Goal: Find specific page/section: Find specific page/section

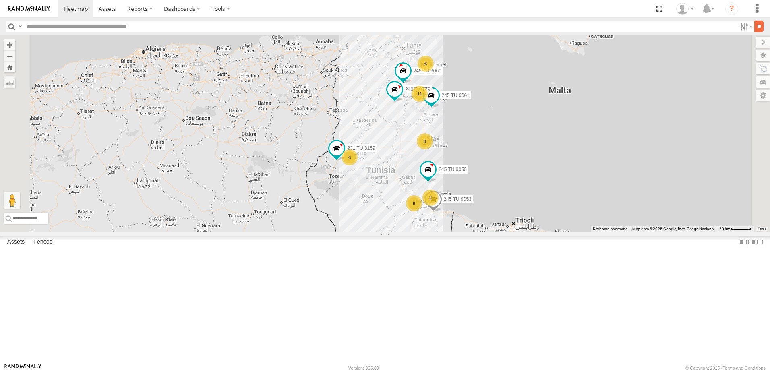
click at [757, 30] on input "**" at bounding box center [759, 27] width 9 height 12
click at [742, 30] on label at bounding box center [745, 27] width 17 height 12
click at [0, 0] on span "Souse Branch" at bounding box center [0, 0] width 0 height 0
click at [755, 24] on input "**" at bounding box center [759, 27] width 9 height 12
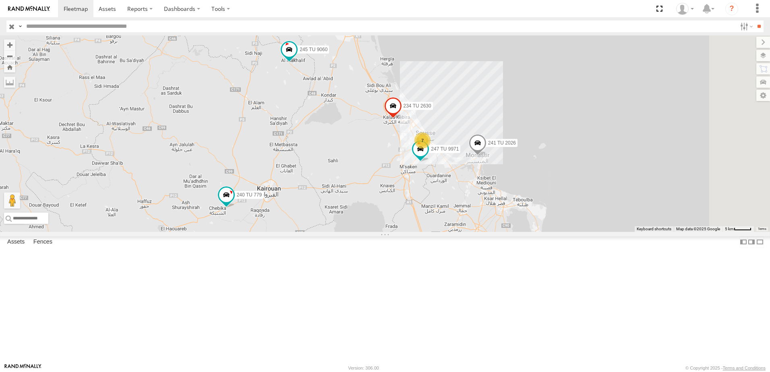
drag, startPoint x: 425, startPoint y: 121, endPoint x: 396, endPoint y: 150, distance: 40.5
click at [396, 150] on div "245 TU 9061 245 TU 9060 240 TU 779 7 234 TU 2630 241 TU 2026 247 TU 9971" at bounding box center [385, 133] width 770 height 197
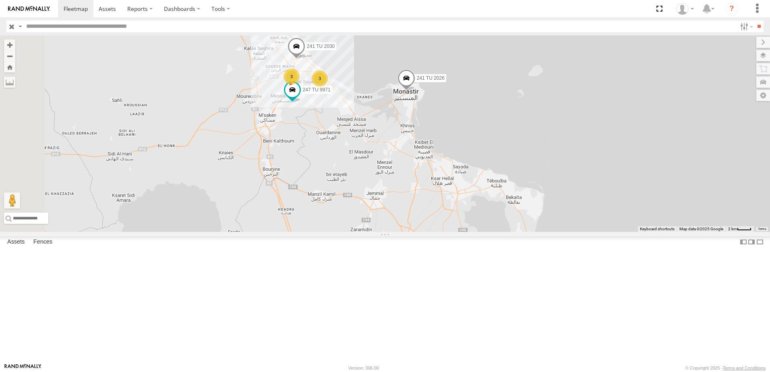
drag, startPoint x: 442, startPoint y: 240, endPoint x: 489, endPoint y: 322, distance: 94.7
click at [489, 232] on div "245 TU 9061 245 TU 9060 240 TU 779 234 TU 2630 241 TU 2026 247 TU 9971 241 TU 2…" at bounding box center [385, 133] width 770 height 197
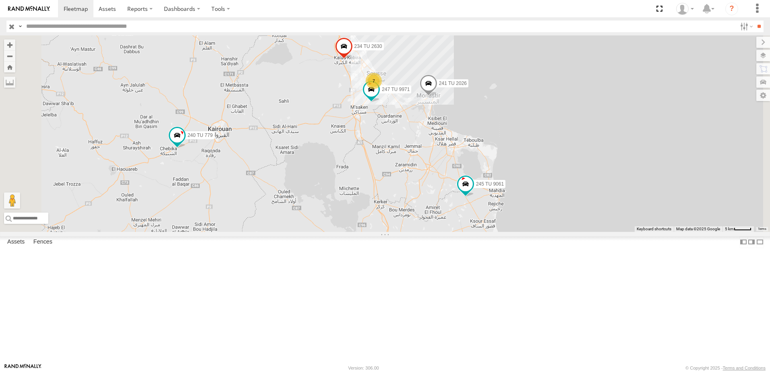
drag, startPoint x: 407, startPoint y: 269, endPoint x: 484, endPoint y: 240, distance: 82.6
click at [484, 232] on div "245 TU 9061 245 TU 9060 240 TU 779 234 TU 2630 241 TU 2026 7 247 TU 9971" at bounding box center [385, 133] width 770 height 197
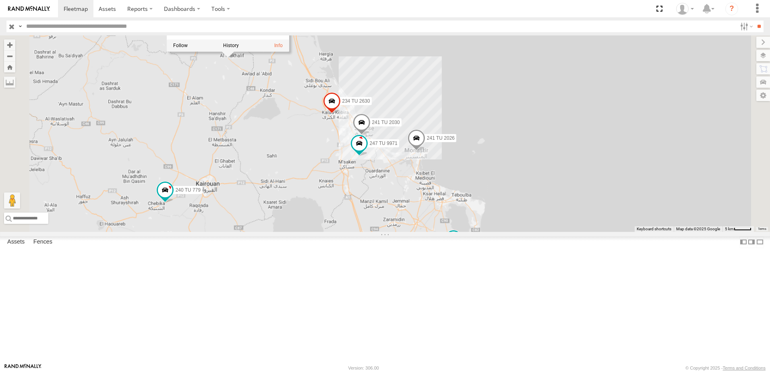
drag, startPoint x: 337, startPoint y: 113, endPoint x: 327, endPoint y: 155, distance: 43.2
click at [327, 155] on div "245 TU 9061 245 TU 9060 240 TU 779 234 TU 2630 241 TU 2026 247 TU 9971 245 TU 9…" at bounding box center [385, 133] width 770 height 197
click at [334, 152] on div "245 TU 9061 245 TU 9060 240 TU 779 234 TU 2630 241 TU 2026 247 TU 9971 245 TU 9…" at bounding box center [385, 133] width 770 height 197
click at [172, 197] on span at bounding box center [165, 190] width 15 height 15
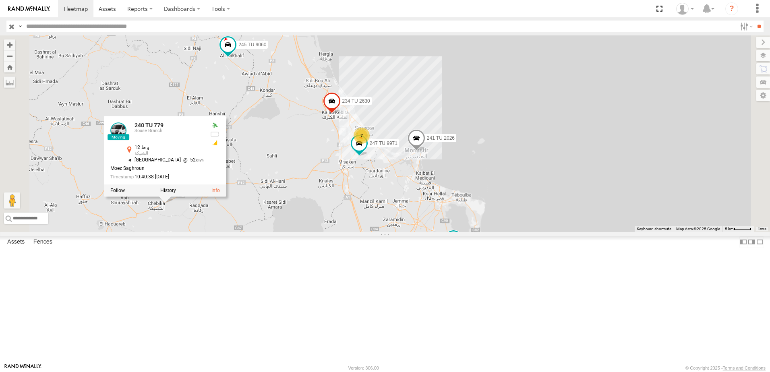
click at [355, 232] on div "245 TU 9061 245 TU 9060 240 TU 779 234 TU 2630 241 TU 2026 247 TU 9971 7 240 TU…" at bounding box center [385, 133] width 770 height 197
click at [373, 232] on div "245 TU 9061 245 TU 9060 240 TU 779 234 TU 2630 241 TU 2026 247 TU 9971 7 240 TU…" at bounding box center [385, 133] width 770 height 197
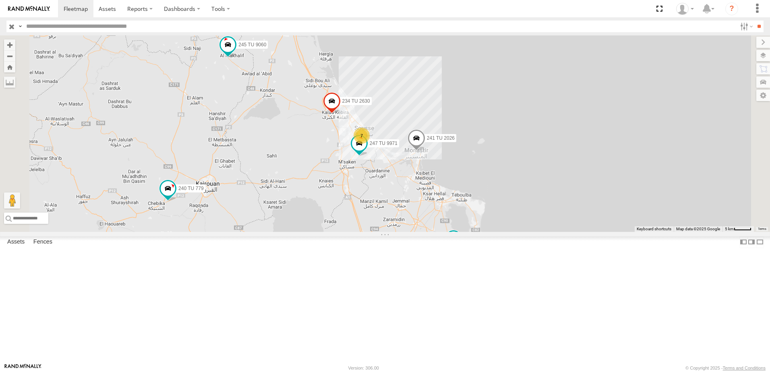
drag, startPoint x: 348, startPoint y: 137, endPoint x: 369, endPoint y: 165, distance: 35.4
click at [375, 177] on div "245 TU 9061 245 TU 9060 240 TU 779 234 TU 2630 241 TU 2026 247 TU 9971 7" at bounding box center [385, 133] width 770 height 197
click at [235, 52] on span at bounding box center [228, 44] width 15 height 15
click at [239, 48] on label at bounding box center [231, 46] width 16 height 6
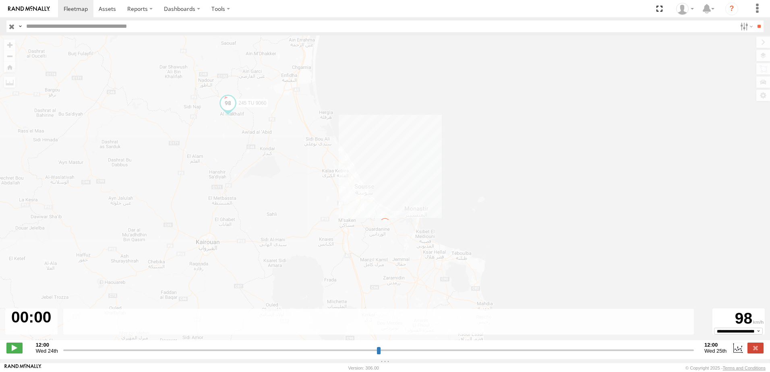
type input "**********"
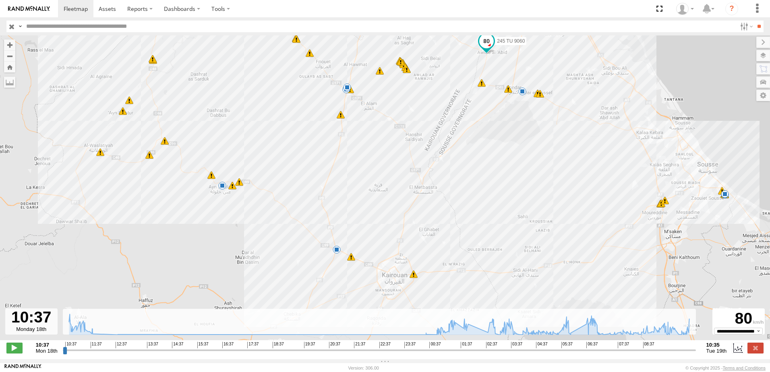
drag, startPoint x: 312, startPoint y: 221, endPoint x: 308, endPoint y: 158, distance: 63.0
click at [308, 158] on div "245 TU 9060 10:50 Mon 10:54 Mon 10:55 Mon 11:13 Mon 11:13 Mon 11:13 Mon 11:31 M…" at bounding box center [385, 191] width 770 height 313
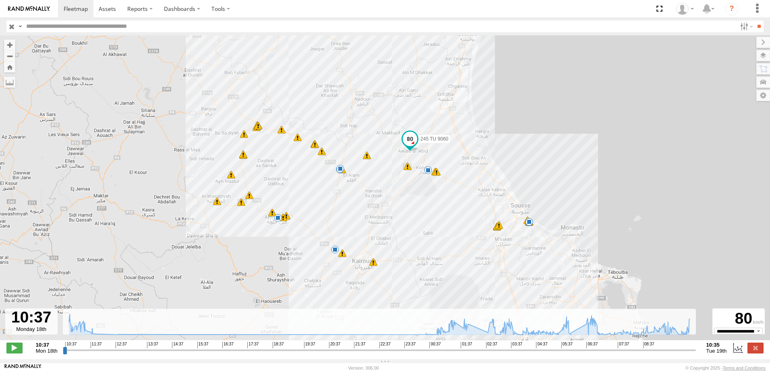
drag, startPoint x: 384, startPoint y: 198, endPoint x: 390, endPoint y: 219, distance: 21.7
click at [390, 219] on div "245 TU 9060 10:50 Mon 10:54 Mon 10:55 Mon 11:13 Mon 11:13 Mon 11:13 Mon 11:31 M…" at bounding box center [385, 191] width 770 height 313
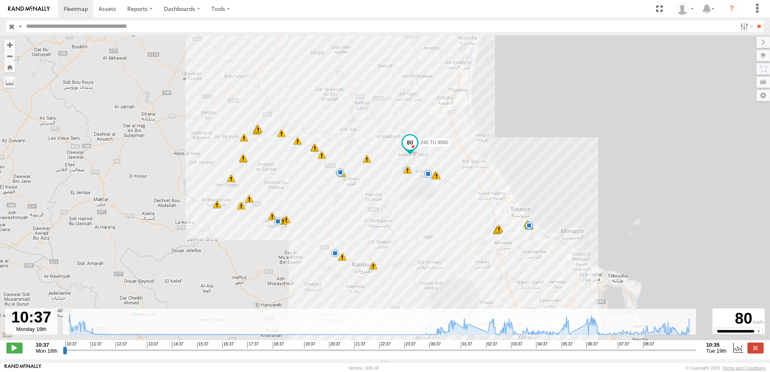
drag, startPoint x: 546, startPoint y: 253, endPoint x: 530, endPoint y: 255, distance: 15.8
click at [530, 255] on div "245 TU 9060 10:50 Mon 10:54 Mon 10:55 Mon 11:13 Mon 11:13 Mon 11:13 Mon 11:31 M…" at bounding box center [385, 191] width 770 height 313
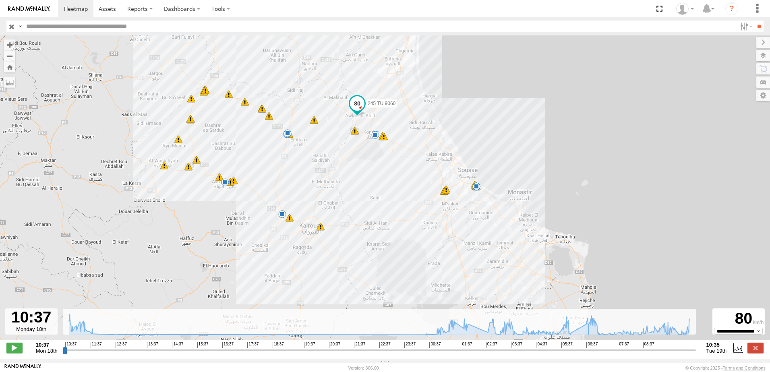
drag, startPoint x: 546, startPoint y: 302, endPoint x: 506, endPoint y: 258, distance: 59.6
click at [506, 258] on div "245 TU 9060 10:50 Mon 10:54 Mon 10:55 Mon 11:13 Mon 11:13 Mon 11:13 Mon 11:31 M…" at bounding box center [385, 191] width 770 height 313
